Goal: Transaction & Acquisition: Purchase product/service

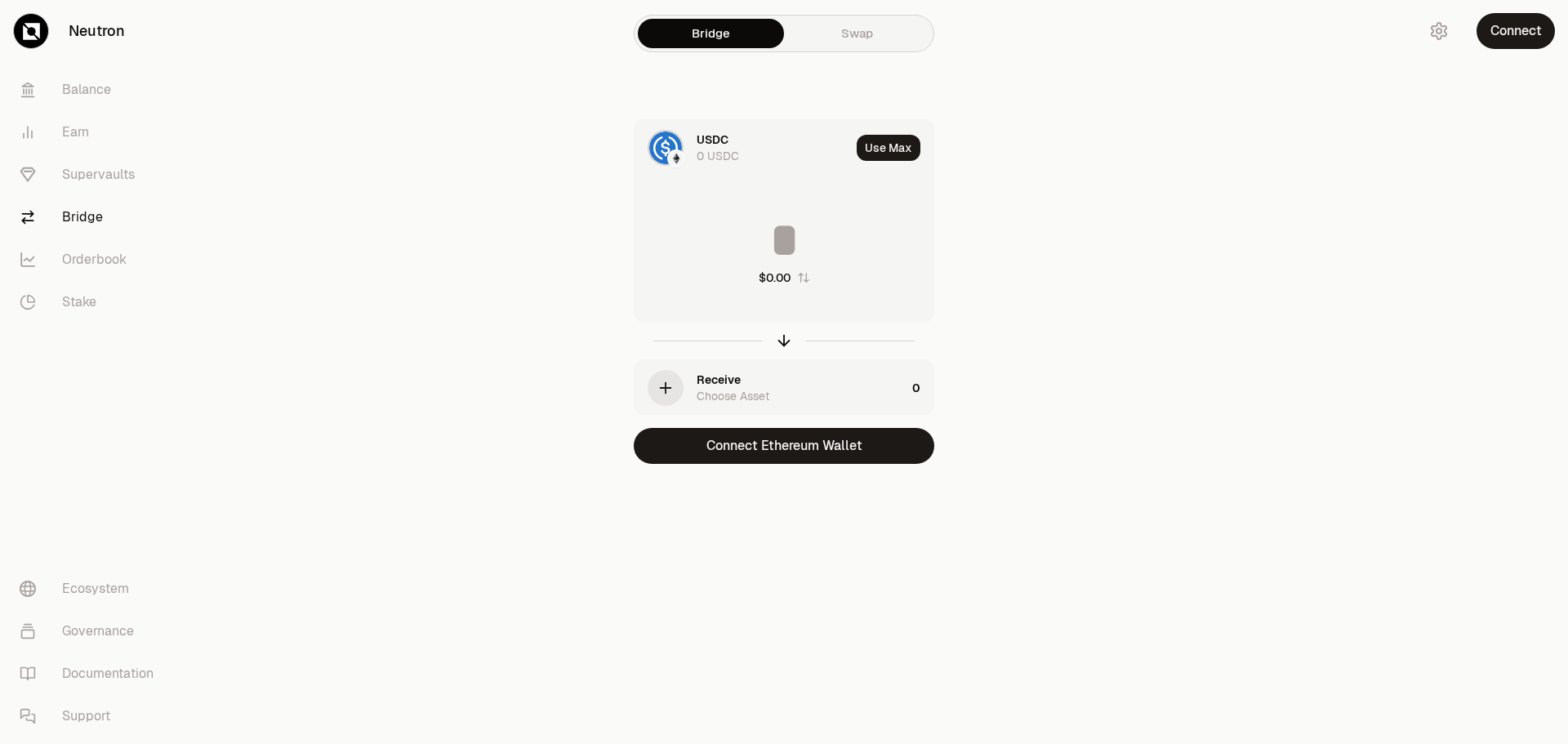
click at [662, 383] on icon "button" at bounding box center [665, 387] width 18 height 18
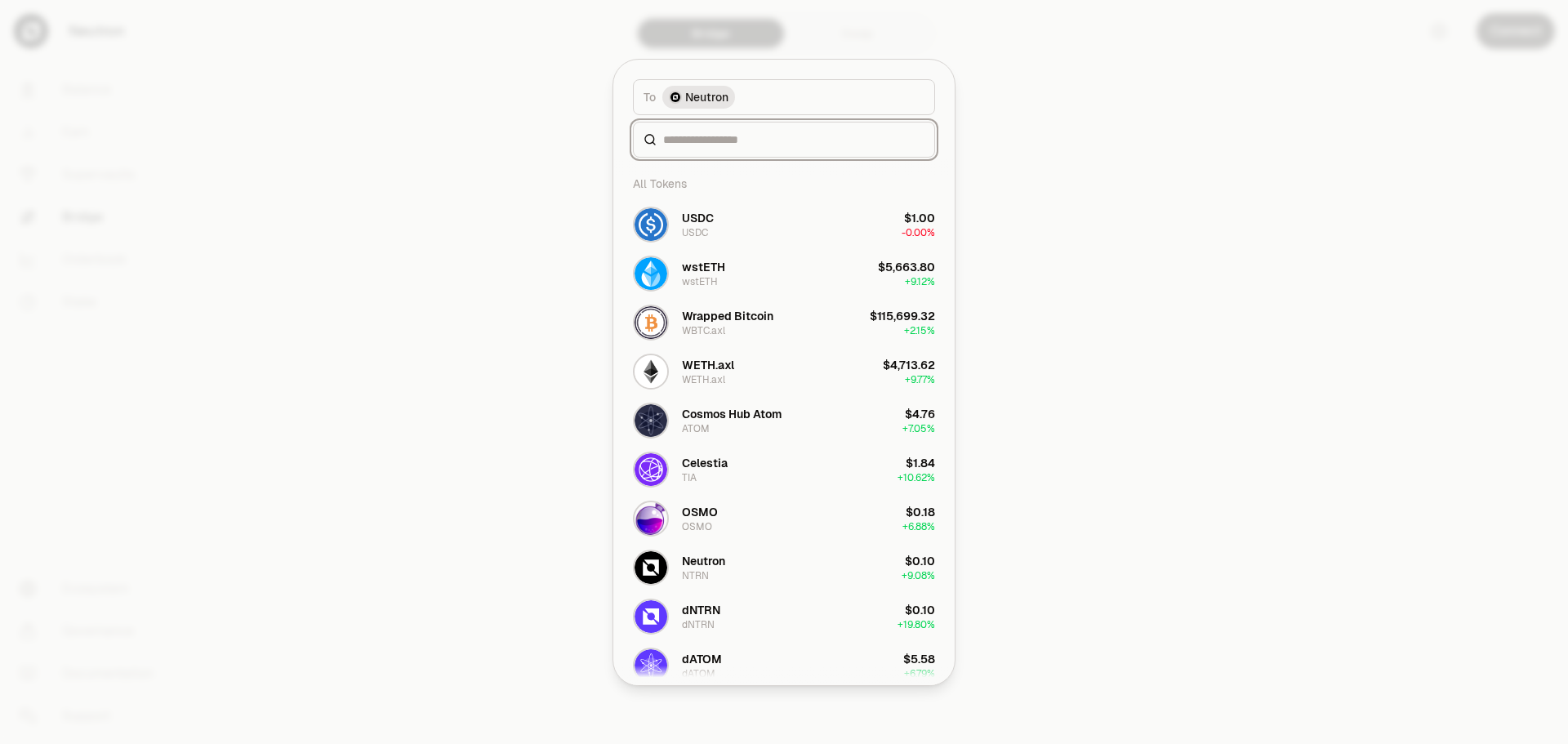
click at [728, 138] on input at bounding box center [793, 139] width 261 height 16
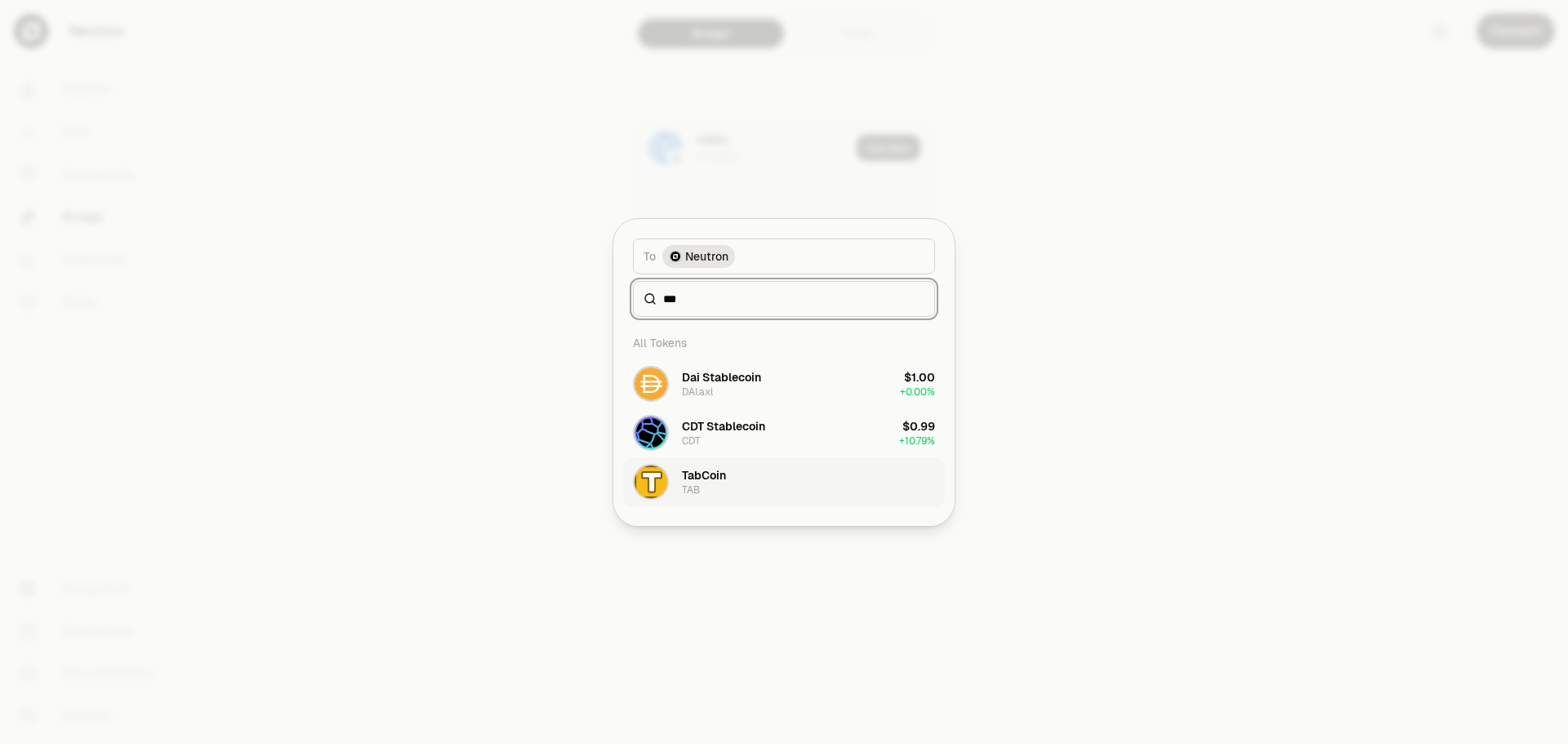
type input "***"
click at [739, 480] on button "TabCoin TAB" at bounding box center [784, 481] width 322 height 49
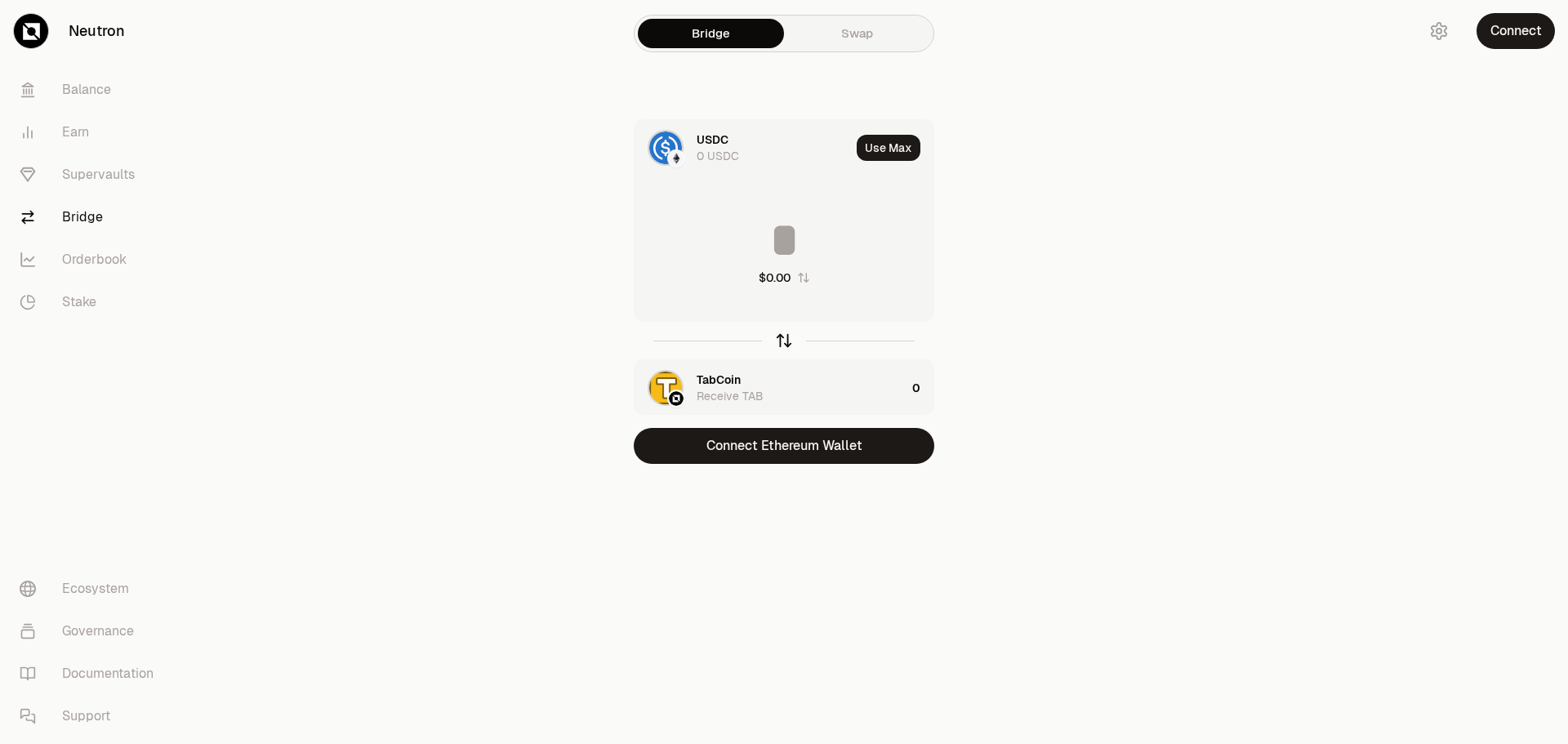
click at [785, 339] on icon "button" at bounding box center [784, 340] width 18 height 18
click at [1514, 25] on button "Connect" at bounding box center [1516, 31] width 79 height 36
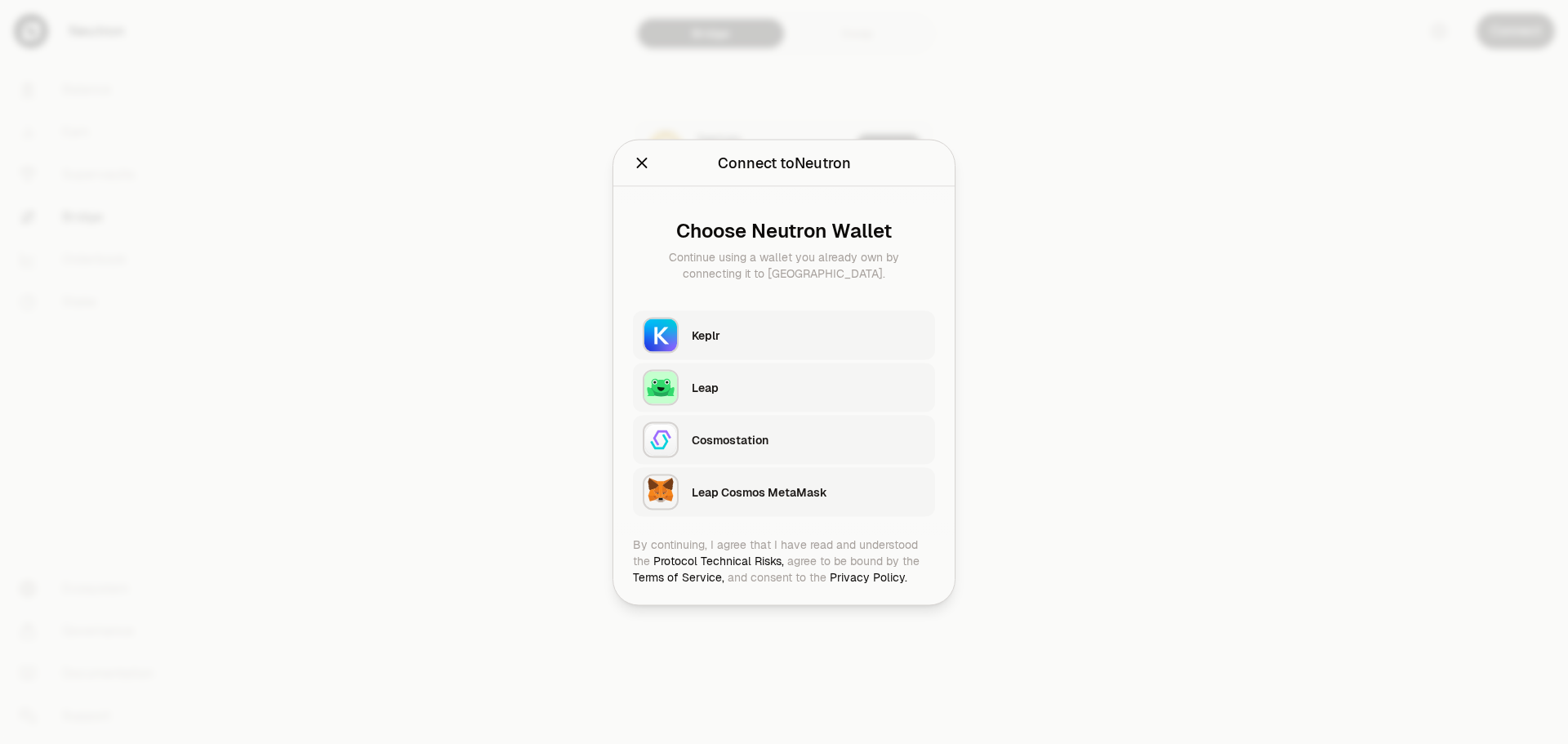
click at [857, 336] on div "Keplr" at bounding box center [808, 334] width 233 height 16
